Goal: Task Accomplishment & Management: Manage account settings

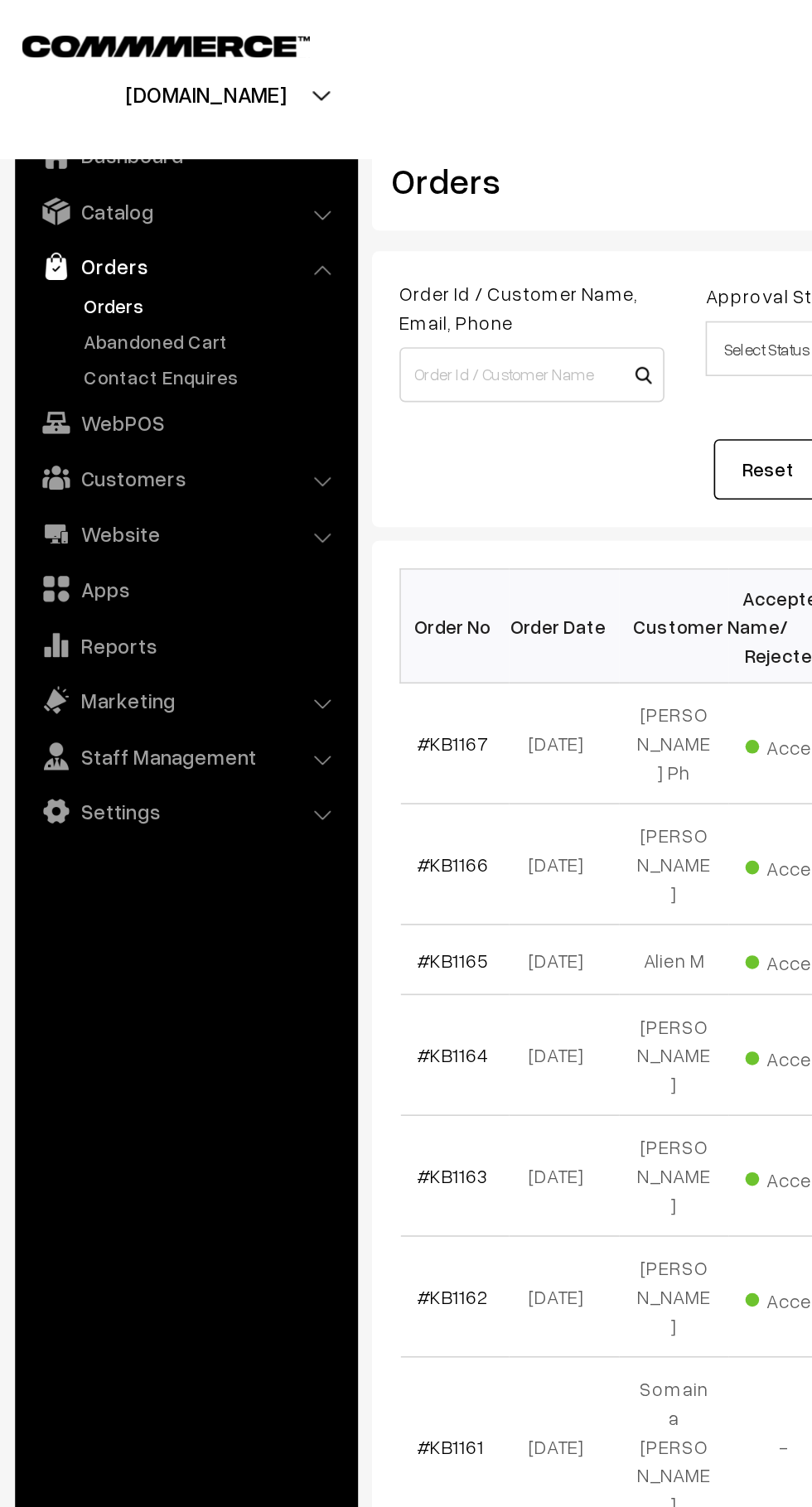
click at [146, 203] on link "Abandoned Cart" at bounding box center [135, 205] width 164 height 18
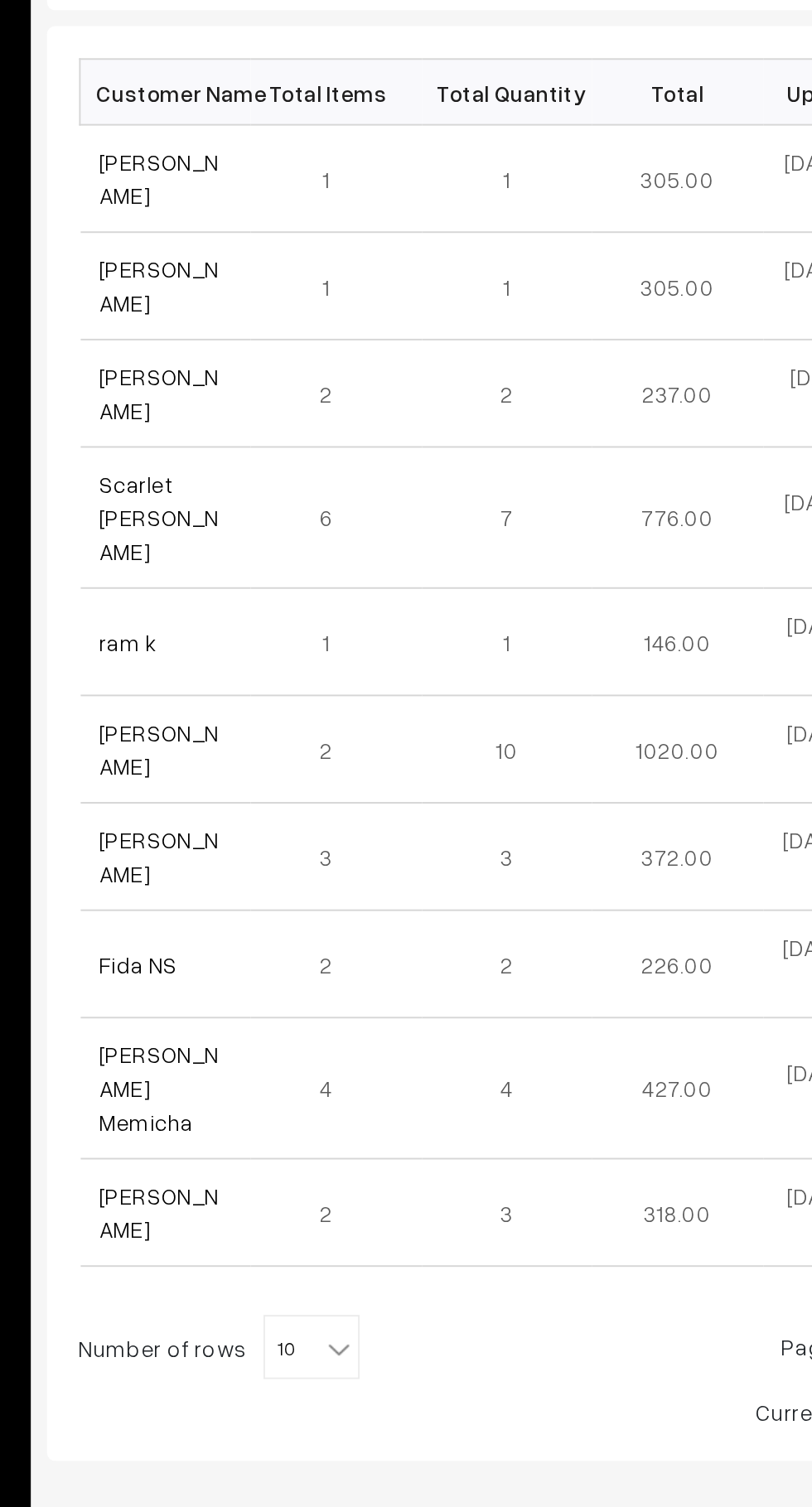
click at [319, 399] on link "Saranya Senthilnathan" at bounding box center [290, 389] width 62 height 32
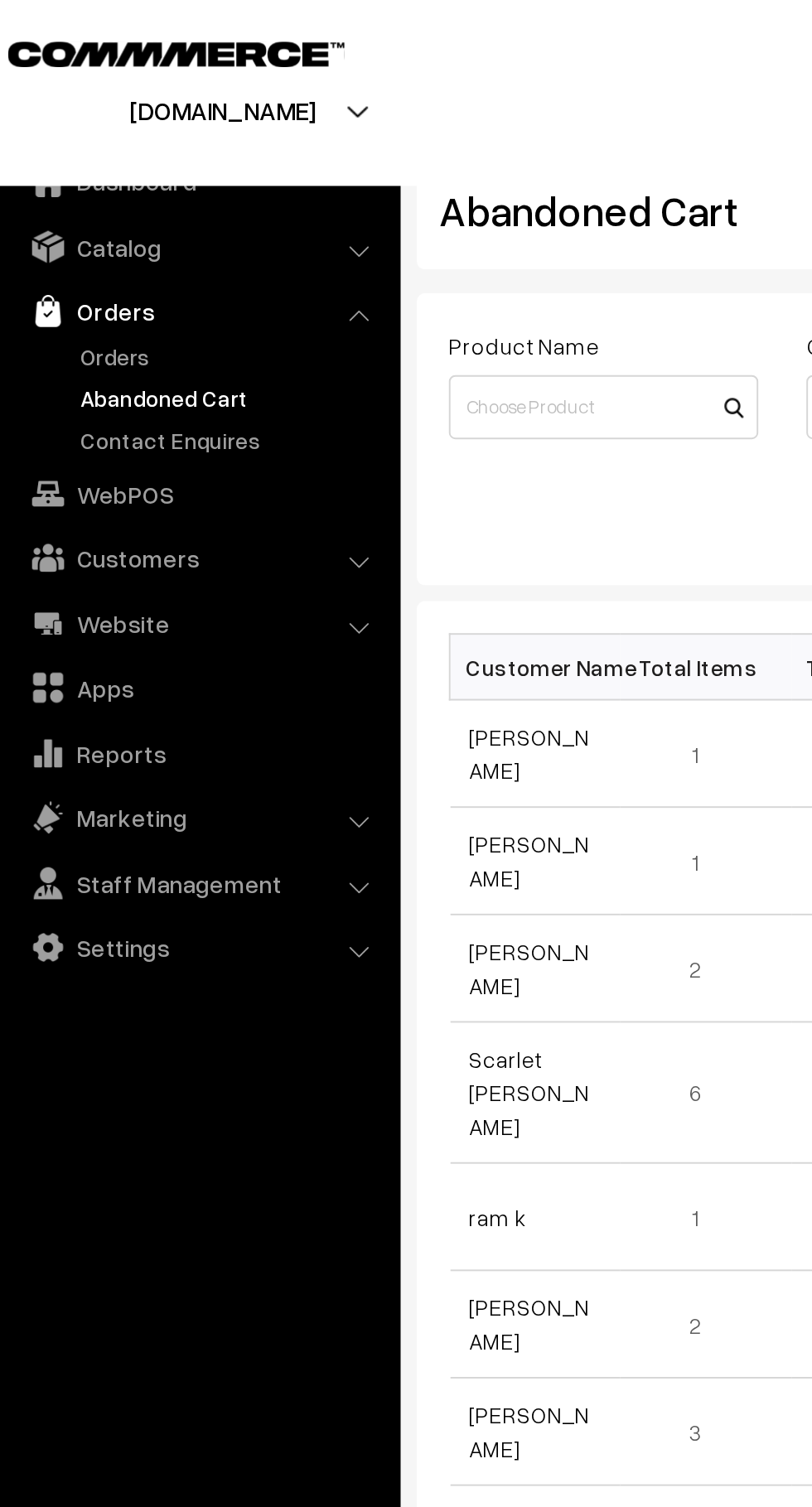
click at [85, 188] on link "Orders" at bounding box center [135, 184] width 164 height 18
